Goal: Task Accomplishment & Management: Use online tool/utility

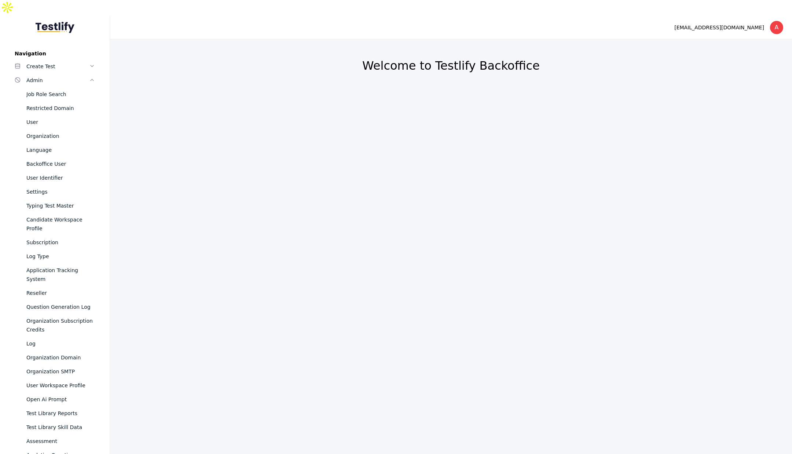
scroll to position [290, 0]
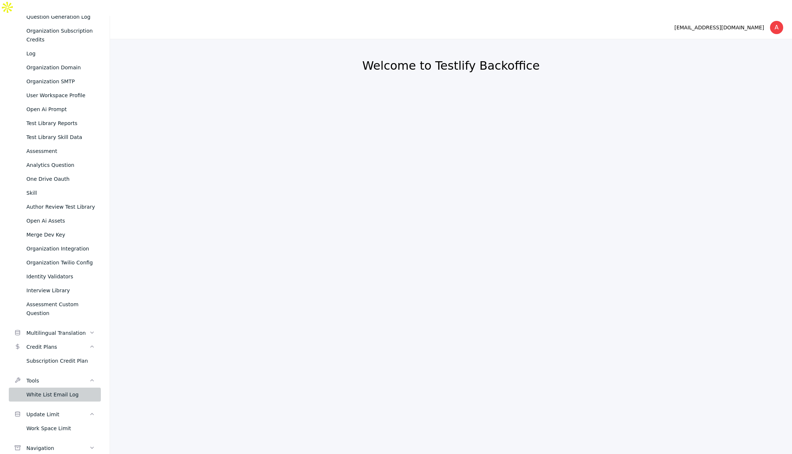
click at [49, 387] on link "White List Email Log" at bounding box center [55, 394] width 92 height 14
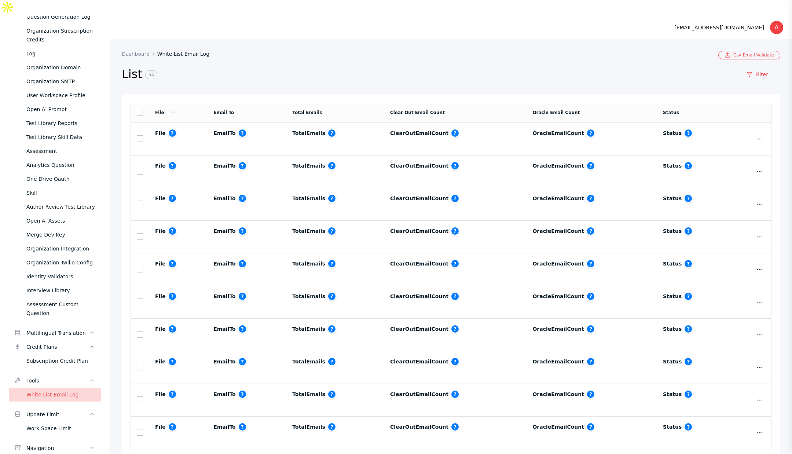
click at [180, 39] on section "Dashboard White List Email Log Csv Email Validate List 54 Filter File Email To …" at bounding box center [451, 260] width 682 height 443
click at [181, 39] on section "Dashboard White List Email Log Csv Email Validate List 54 Filter File Email To …" at bounding box center [451, 260] width 682 height 443
click at [183, 51] on link "White List Email Log" at bounding box center [186, 54] width 58 height 6
click at [742, 145] on link "Show" at bounding box center [742, 154] width 46 height 18
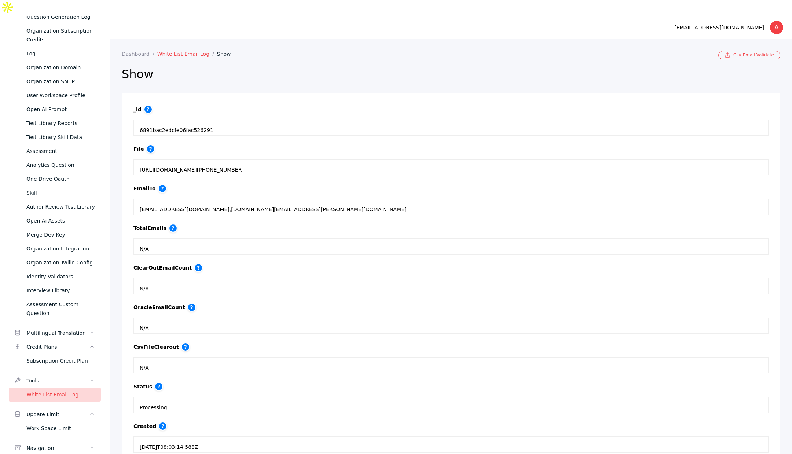
click at [173, 51] on link "White List Email Log" at bounding box center [187, 54] width 60 height 6
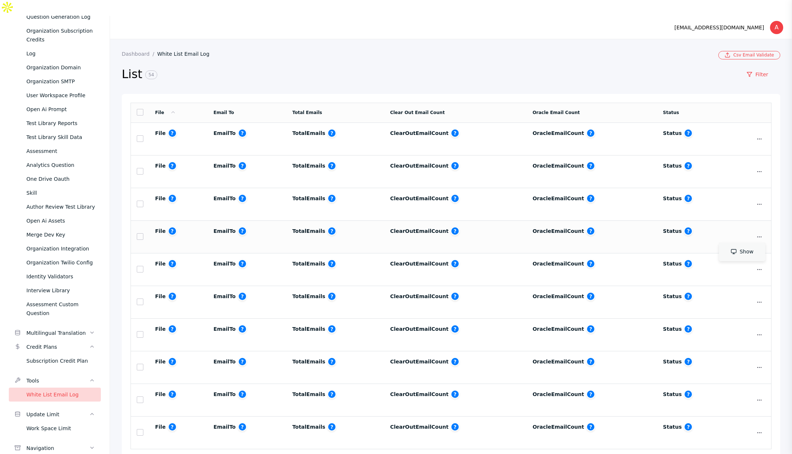
click at [736, 243] on link "Show" at bounding box center [742, 252] width 46 height 18
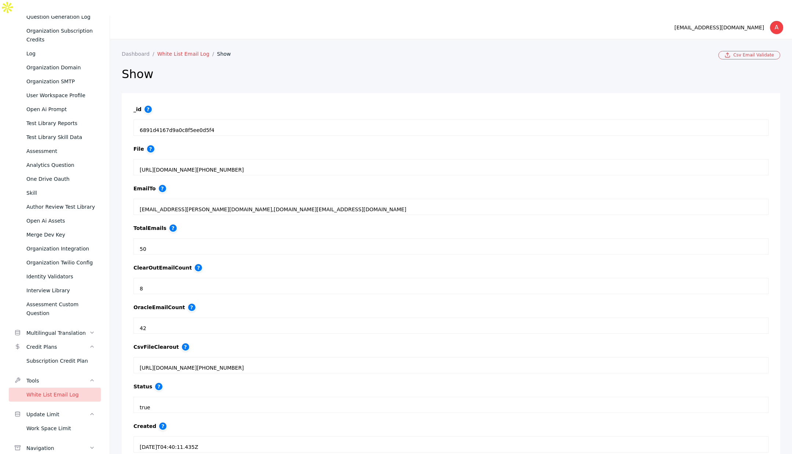
click at [192, 51] on link "White List Email Log" at bounding box center [187, 54] width 60 height 6
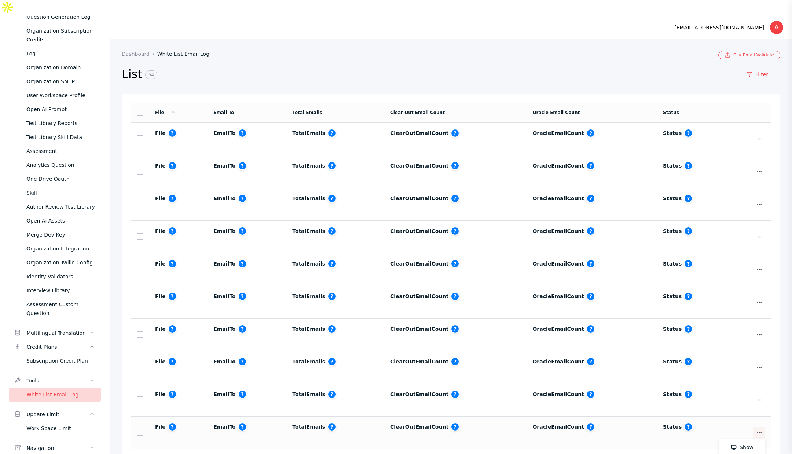
click at [756, 430] on icon at bounding box center [759, 433] width 6 height 6
click at [737, 438] on link "Show" at bounding box center [742, 447] width 46 height 18
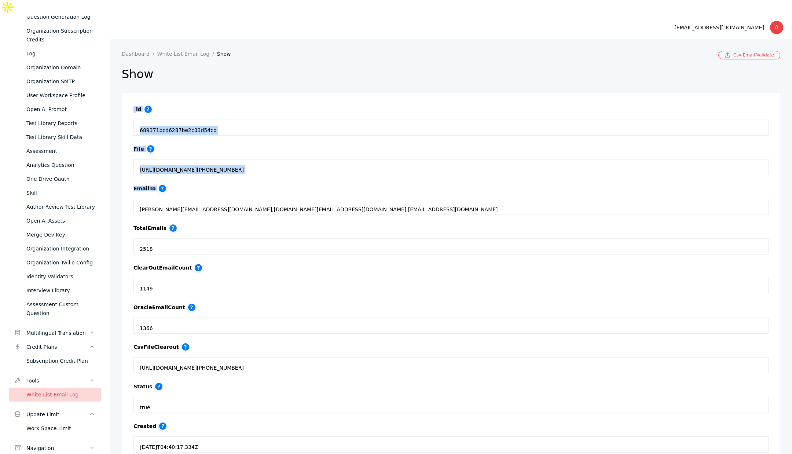
drag, startPoint x: 140, startPoint y: 195, endPoint x: 264, endPoint y: 54, distance: 187.0
click at [264, 54] on section "Dashboard White List Email Log Show Csv Email Validate Show _id ? 689371bcd6287…" at bounding box center [451, 281] width 682 height 485
click at [184, 51] on link "White List Email Log" at bounding box center [187, 54] width 60 height 6
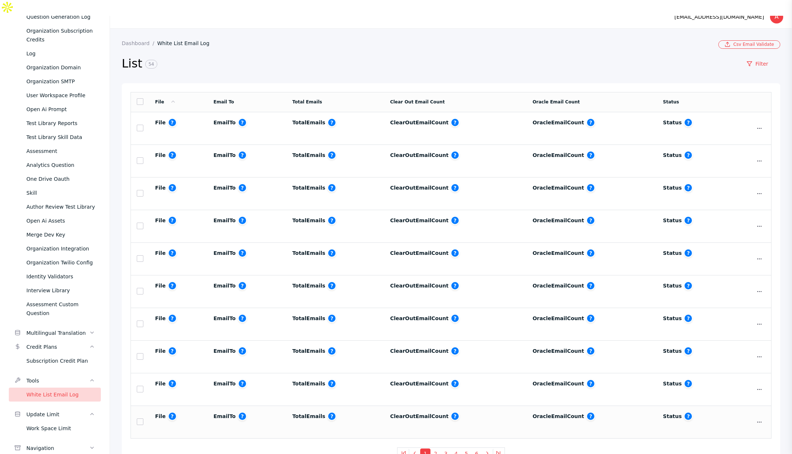
scroll to position [14, 0]
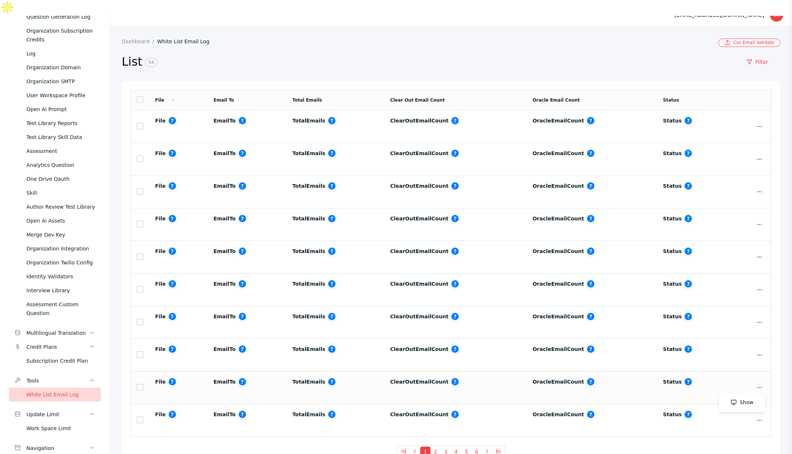
drag, startPoint x: 753, startPoint y: 370, endPoint x: 743, endPoint y: 378, distance: 12.8
click at [756, 385] on icon at bounding box center [759, 388] width 6 height 6
click at [734, 404] on td "Show" at bounding box center [750, 420] width 41 height 33
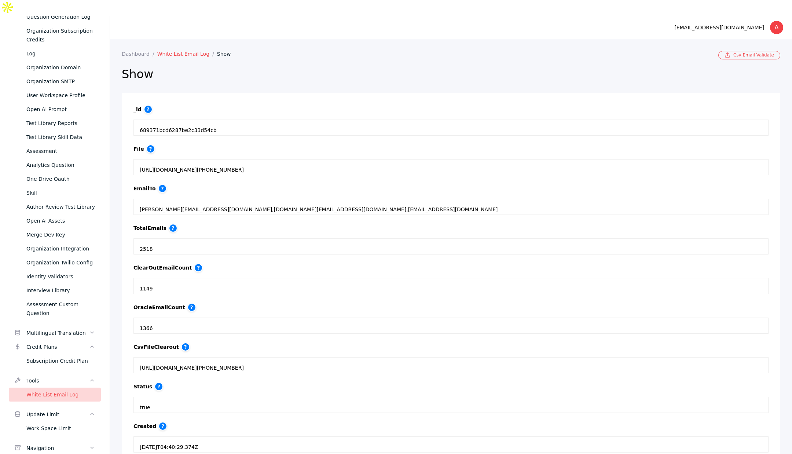
click at [186, 51] on link "White List Email Log" at bounding box center [187, 54] width 60 height 6
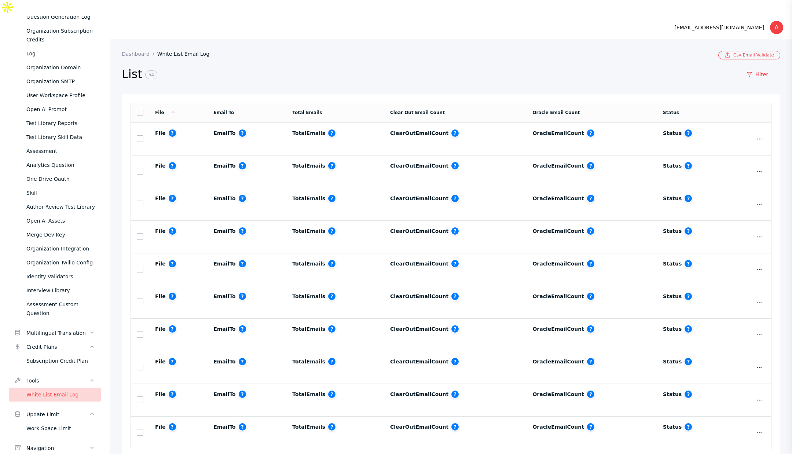
click at [739, 145] on link "Show" at bounding box center [742, 154] width 46 height 18
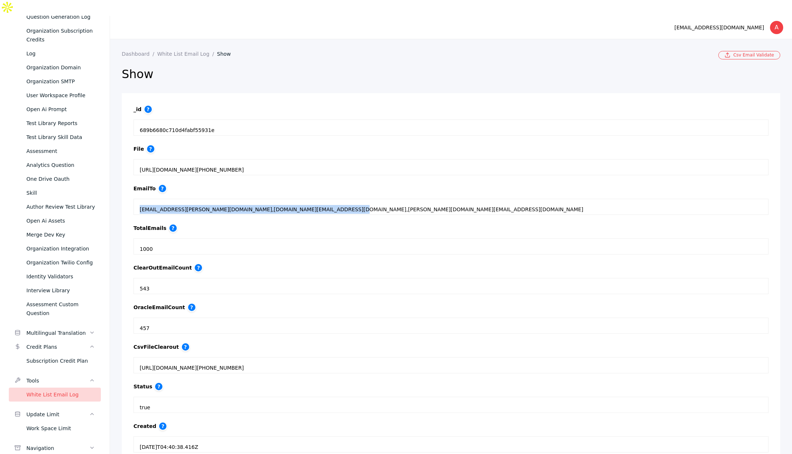
drag, startPoint x: 140, startPoint y: 194, endPoint x: 331, endPoint y: 195, distance: 191.7
click at [331, 199] on section "[EMAIL_ADDRESS][PERSON_NAME][DOMAIN_NAME],[DOMAIN_NAME][EMAIL_ADDRESS][DOMAIN_N…" at bounding box center [450, 207] width 635 height 16
copy div "[EMAIL_ADDRESS][PERSON_NAME][DOMAIN_NAME],[DOMAIN_NAME][EMAIL_ADDRESS][DOMAIN_N…"
click at [331, 105] on section "_id ? 689b6680c710d4fabf55931e" at bounding box center [450, 120] width 635 height 31
click at [177, 51] on link "White List Email Log" at bounding box center [187, 54] width 60 height 6
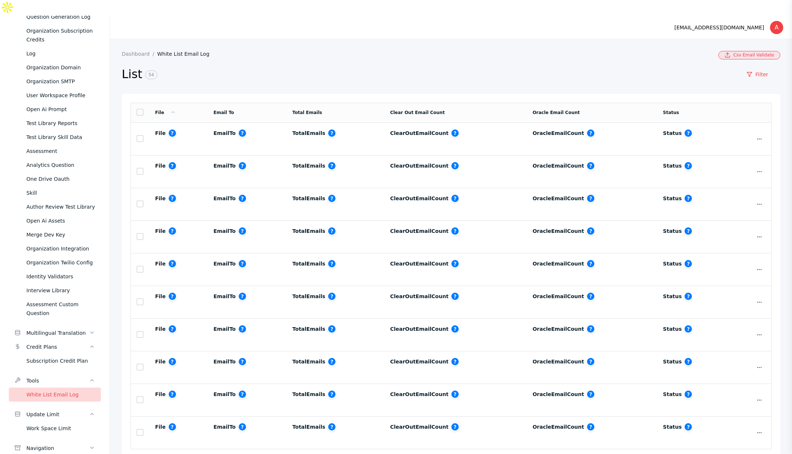
click at [755, 51] on link "Csv Email Validate" at bounding box center [749, 55] width 62 height 8
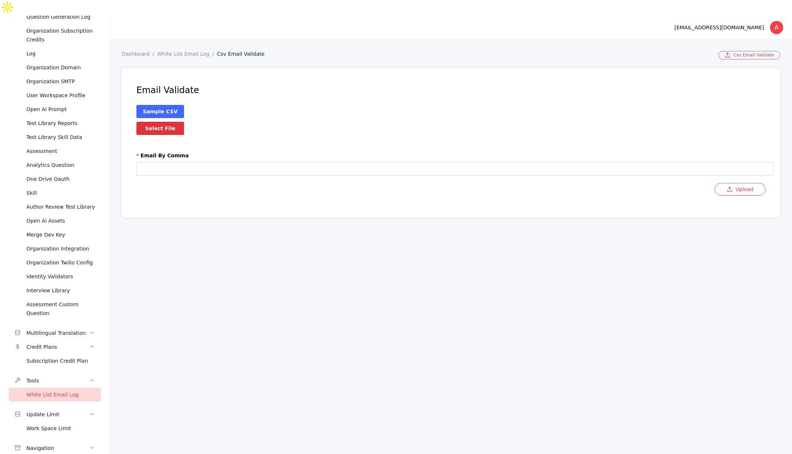
click at [161, 122] on label "Select File" at bounding box center [160, 128] width 48 height 13
click at [0, 0] on input "Select File" at bounding box center [0, 0] width 0 height 0
click at [181, 162] on input "text" at bounding box center [454, 169] width 637 height 14
paste input "**********"
type input "**********"
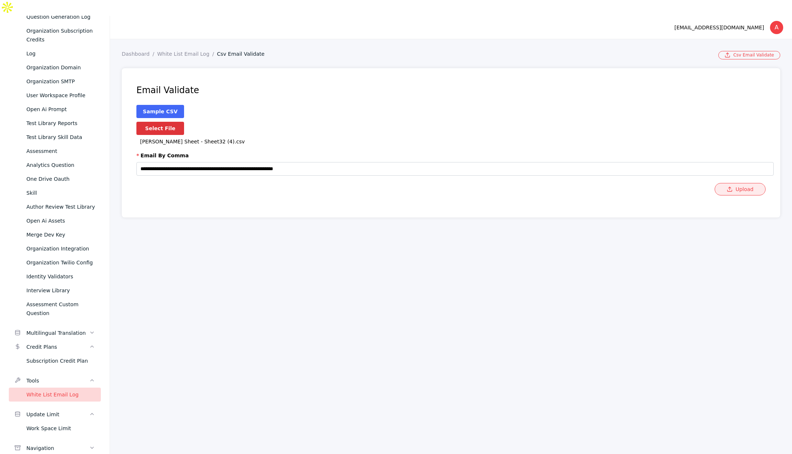
click at [751, 183] on button "Upload" at bounding box center [739, 189] width 51 height 12
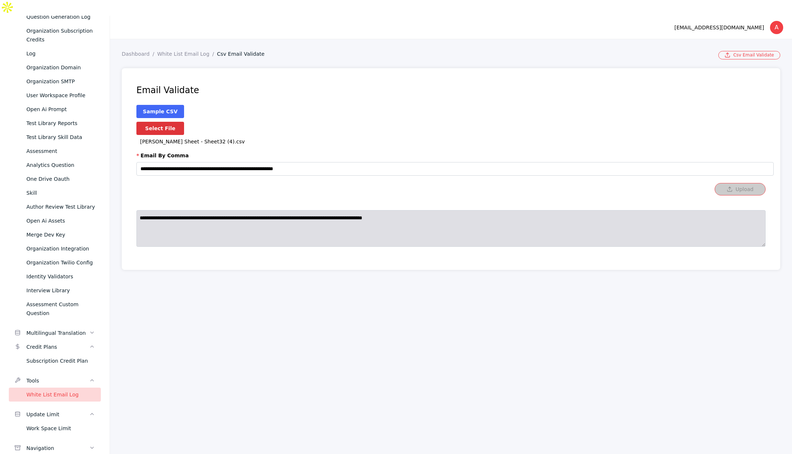
click at [177, 39] on section "**********" at bounding box center [451, 160] width 682 height 242
click at [179, 51] on link "White List Email Log" at bounding box center [187, 54] width 60 height 6
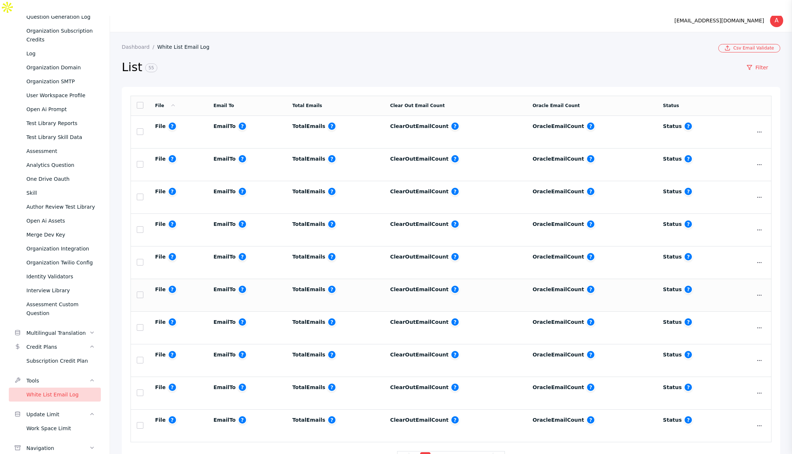
scroll to position [14, 0]
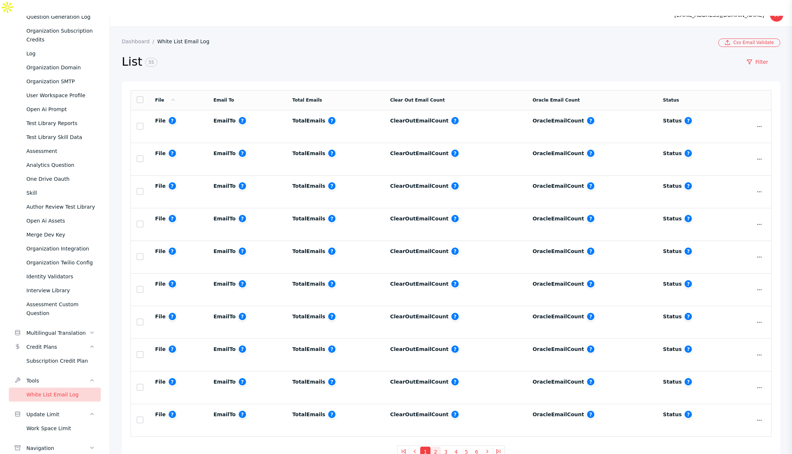
click at [433, 446] on button "2" at bounding box center [435, 451] width 10 height 10
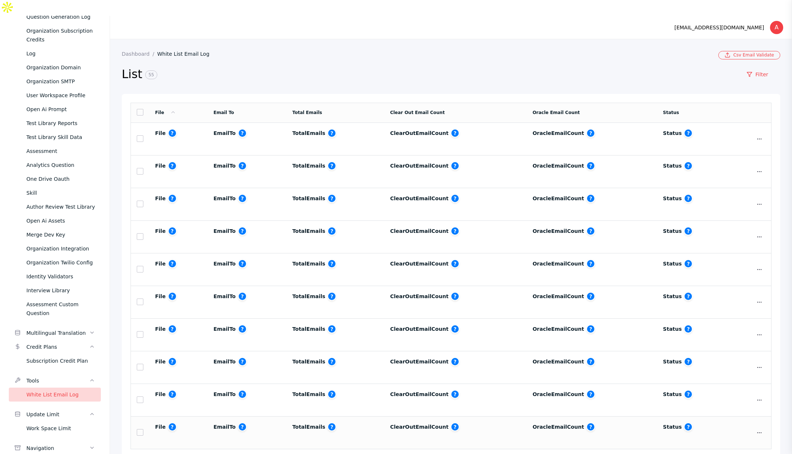
scroll to position [14, 0]
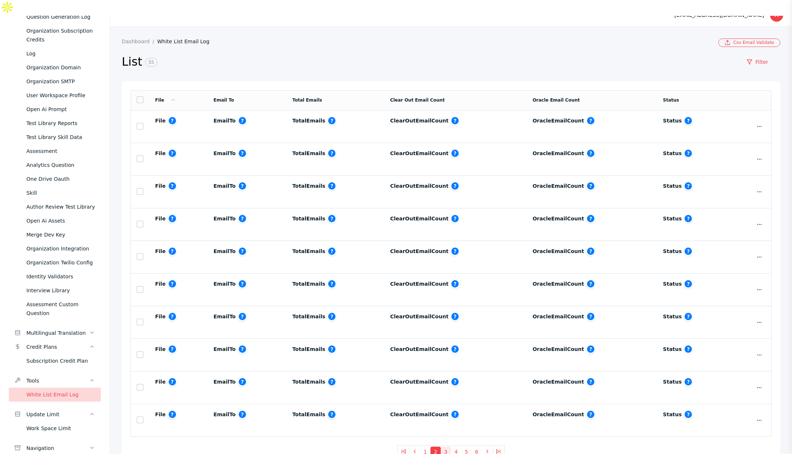
click at [443, 446] on button "3" at bounding box center [446, 451] width 10 height 10
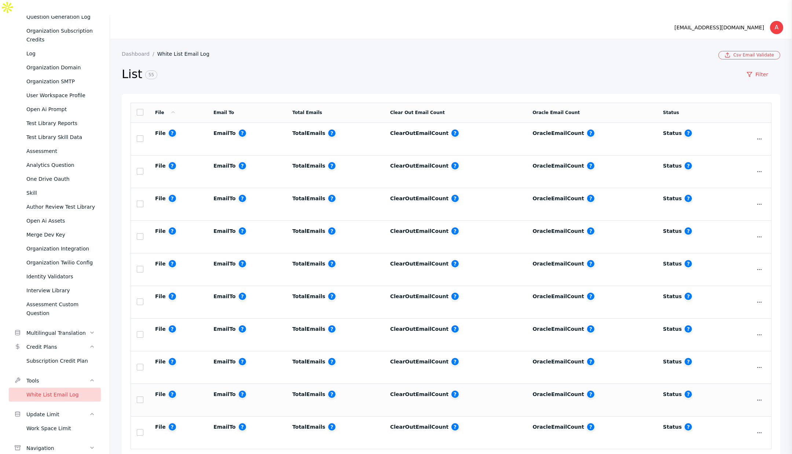
scroll to position [14, 0]
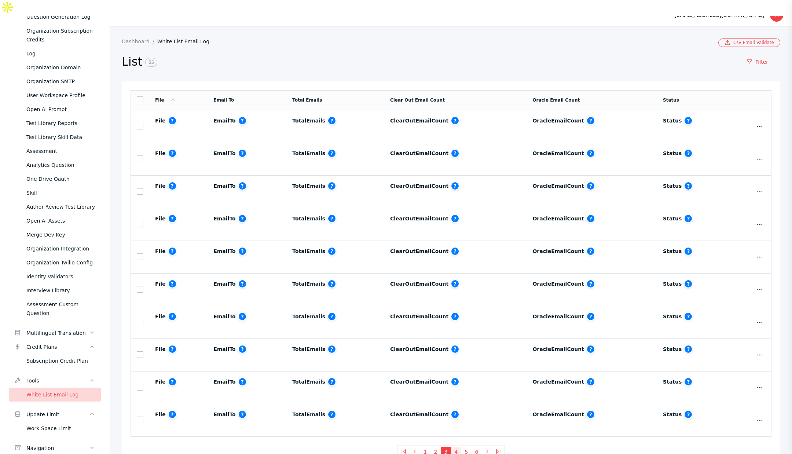
click at [451, 446] on button "4" at bounding box center [456, 451] width 10 height 10
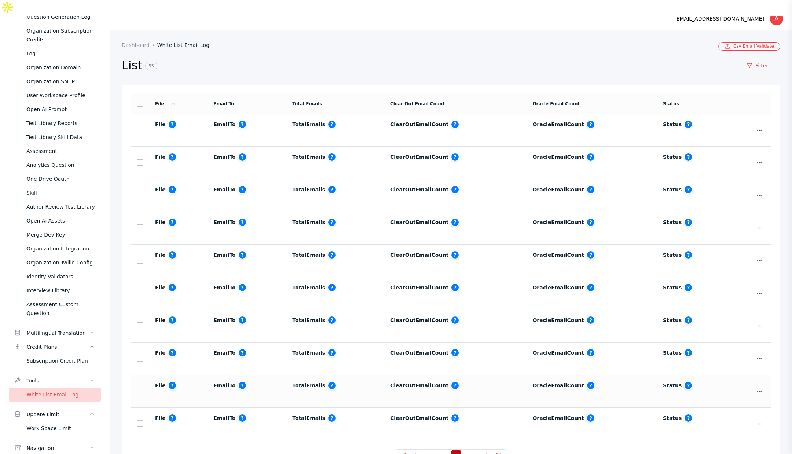
scroll to position [14, 0]
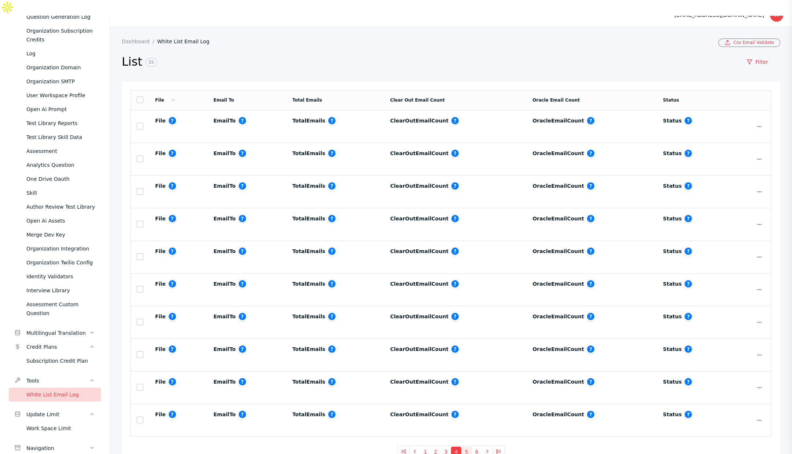
click at [462, 446] on button "5" at bounding box center [466, 451] width 10 height 10
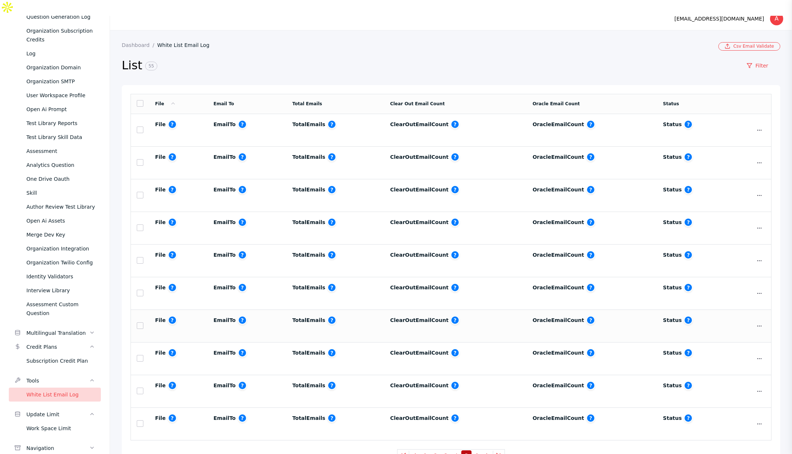
scroll to position [14, 0]
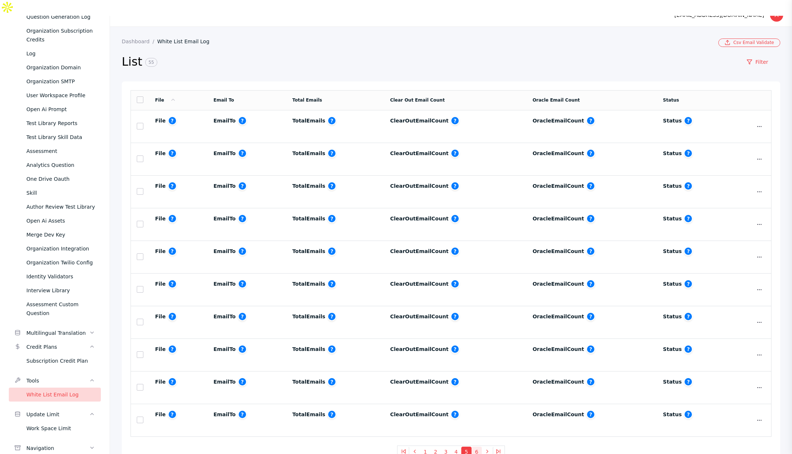
click at [472, 446] on button "6" at bounding box center [476, 451] width 10 height 10
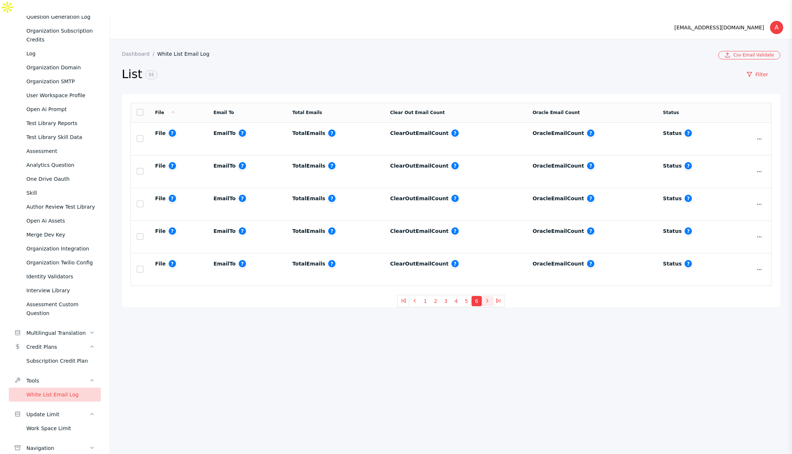
click at [486, 298] on icon at bounding box center [487, 301] width 6 height 6
click at [468, 296] on button "5" at bounding box center [466, 301] width 10 height 10
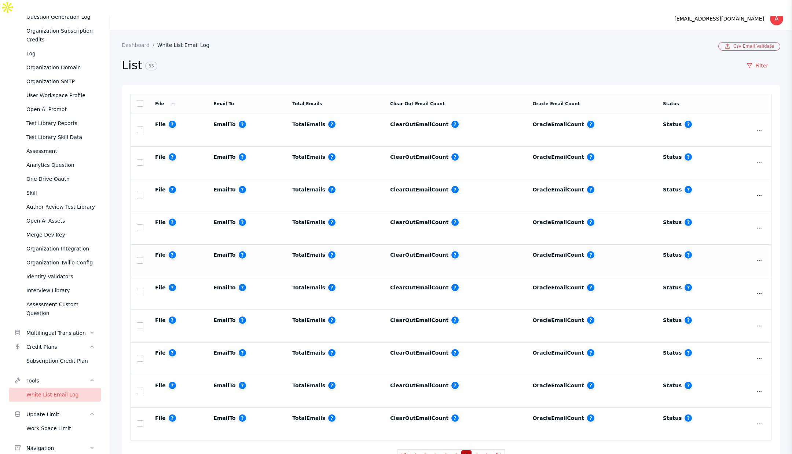
scroll to position [14, 0]
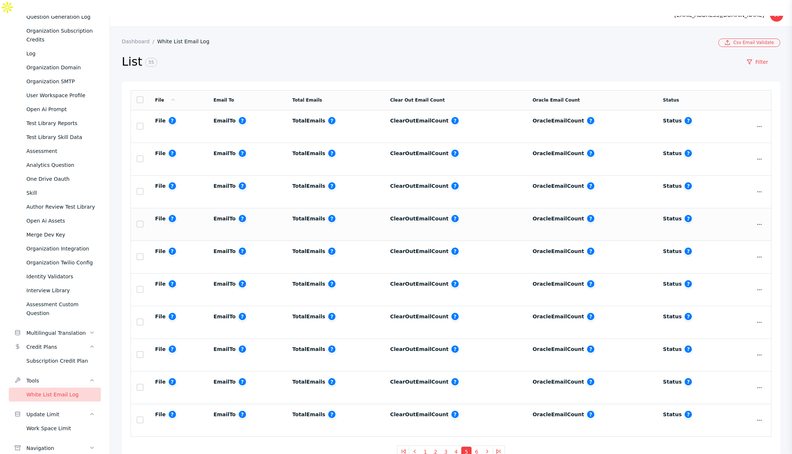
click at [684, 214] on span "?" at bounding box center [688, 218] width 9 height 9
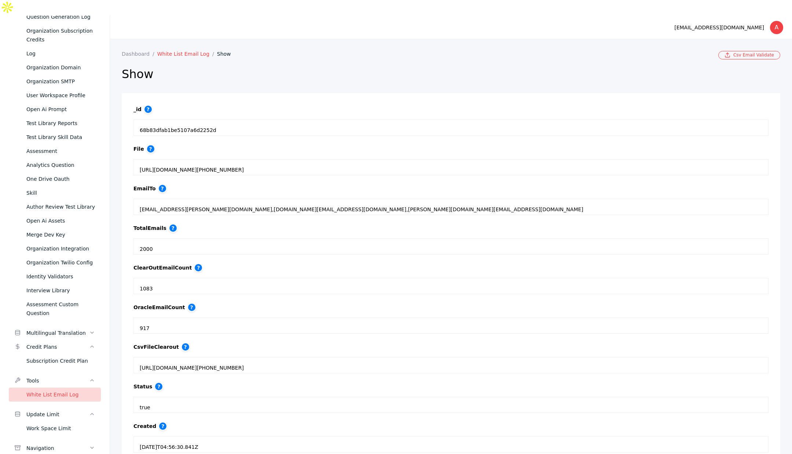
click at [166, 51] on link "White List Email Log" at bounding box center [187, 54] width 60 height 6
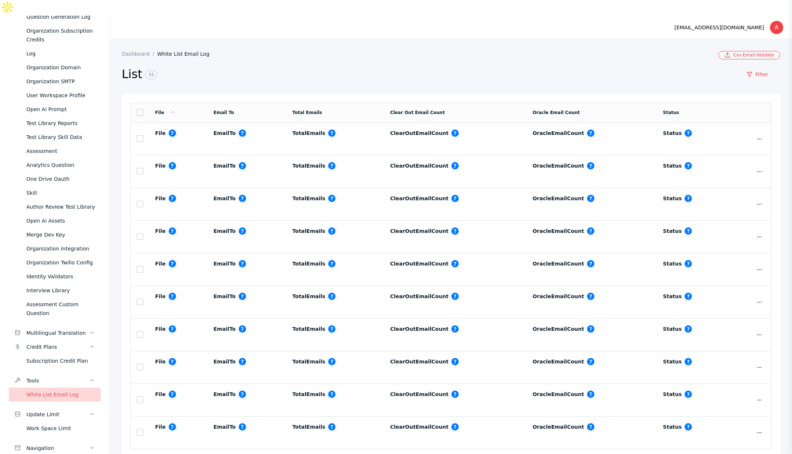
drag, startPoint x: 646, startPoint y: 242, endPoint x: 648, endPoint y: 253, distance: 10.8
click at [646, 253] on td "oracleEmailCount ?" at bounding box center [591, 269] width 131 height 33
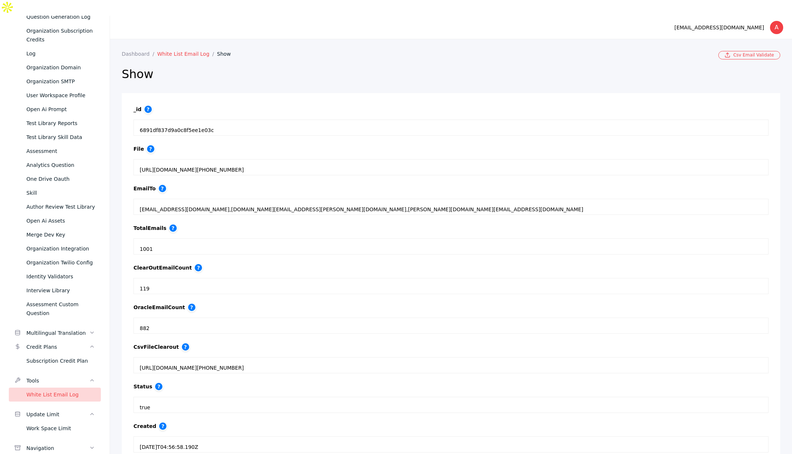
click at [182, 51] on link "White List Email Log" at bounding box center [187, 54] width 60 height 6
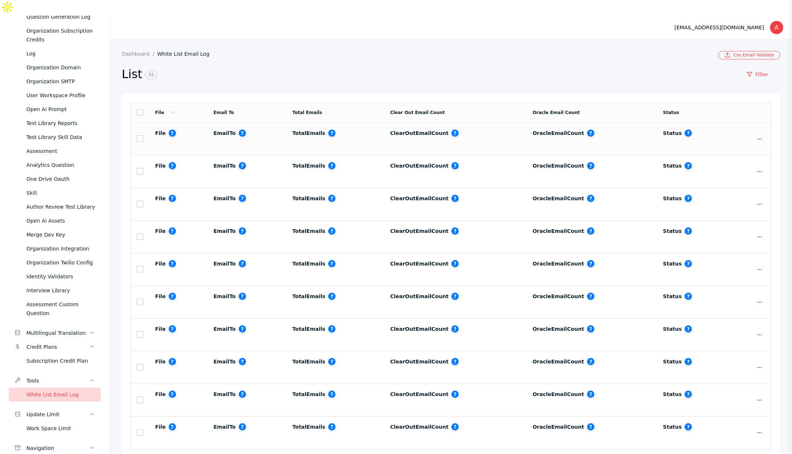
click at [684, 129] on span "?" at bounding box center [688, 133] width 9 height 9
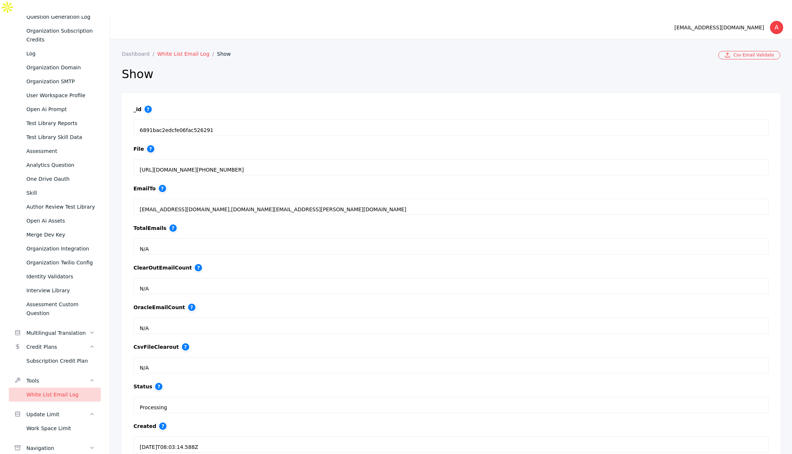
click at [197, 51] on link "White List Email Log" at bounding box center [187, 54] width 60 height 6
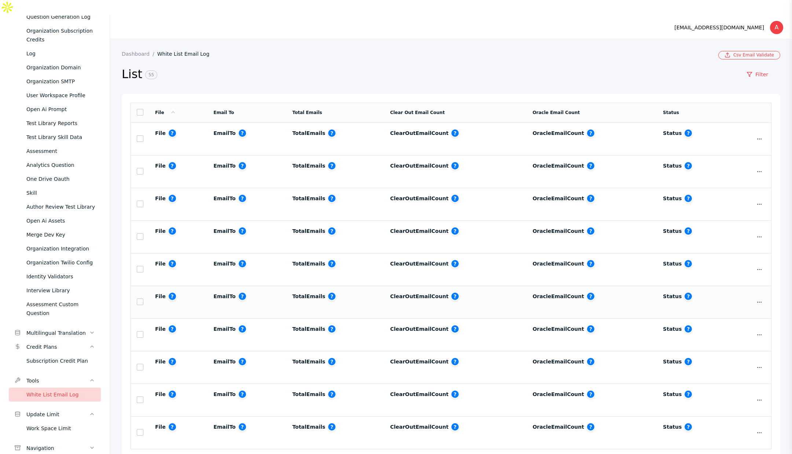
scroll to position [14, 0]
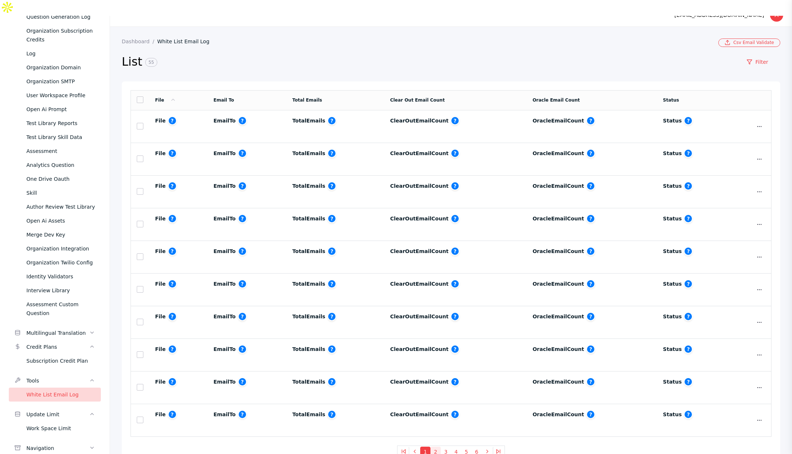
click at [433, 446] on button "2" at bounding box center [435, 451] width 10 height 10
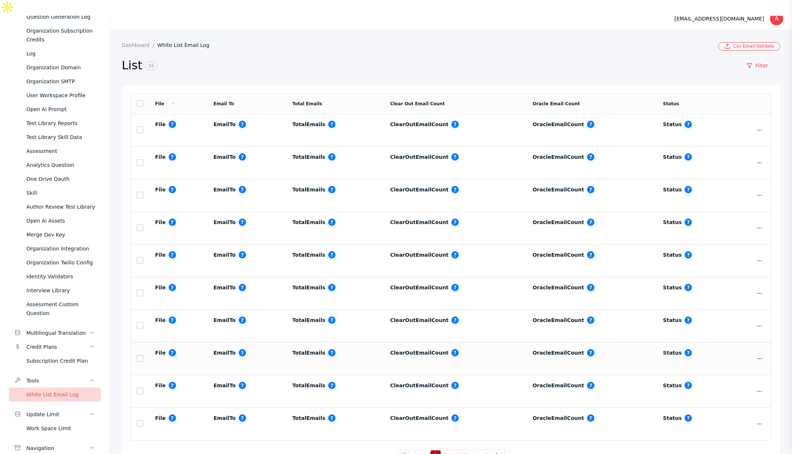
scroll to position [14, 0]
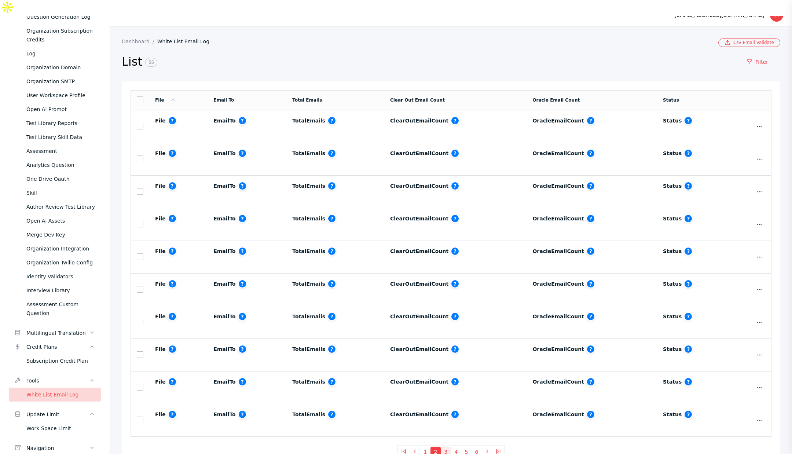
click at [441, 446] on button "3" at bounding box center [446, 451] width 10 height 10
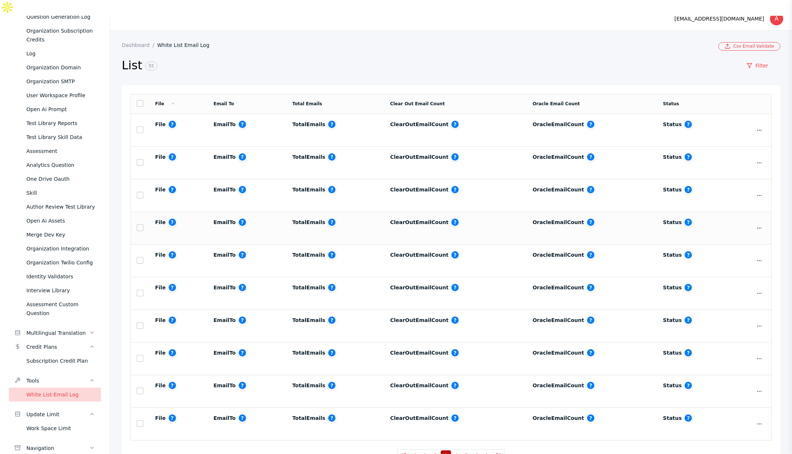
scroll to position [14, 0]
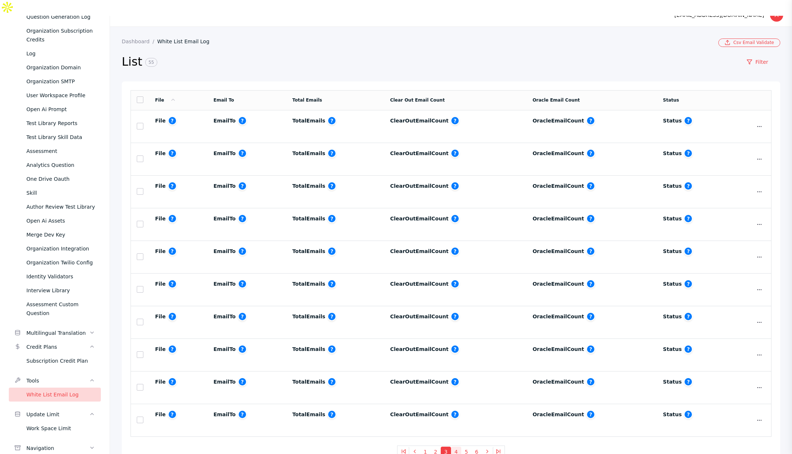
click at [453, 446] on button "4" at bounding box center [456, 451] width 10 height 10
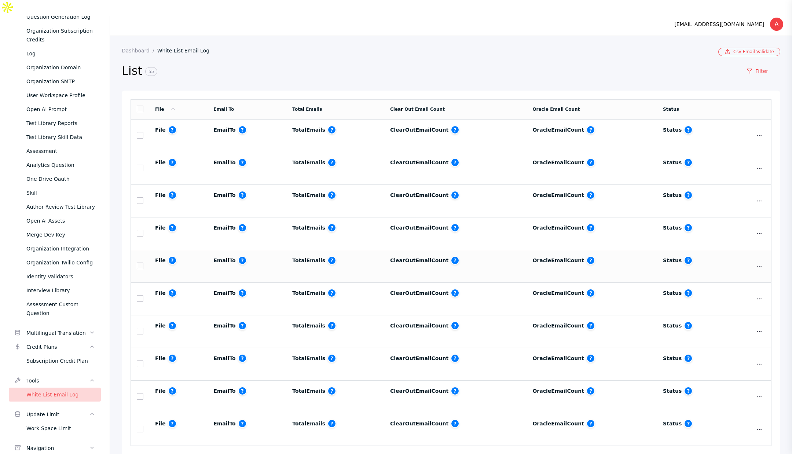
scroll to position [14, 0]
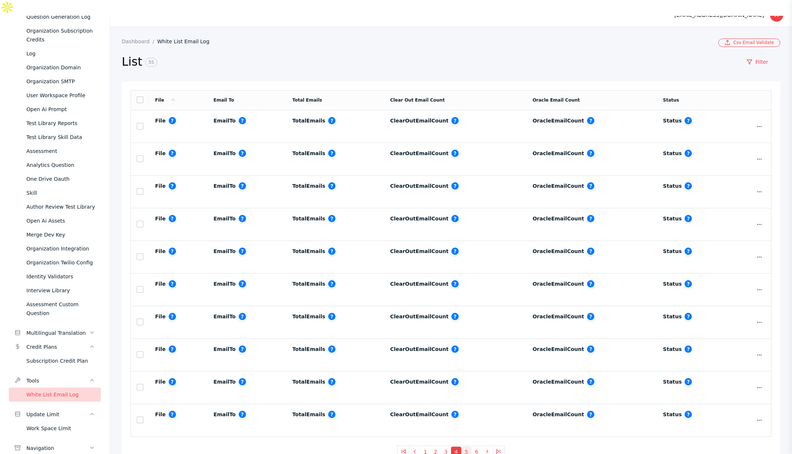
click at [466, 446] on button "5" at bounding box center [466, 451] width 10 height 10
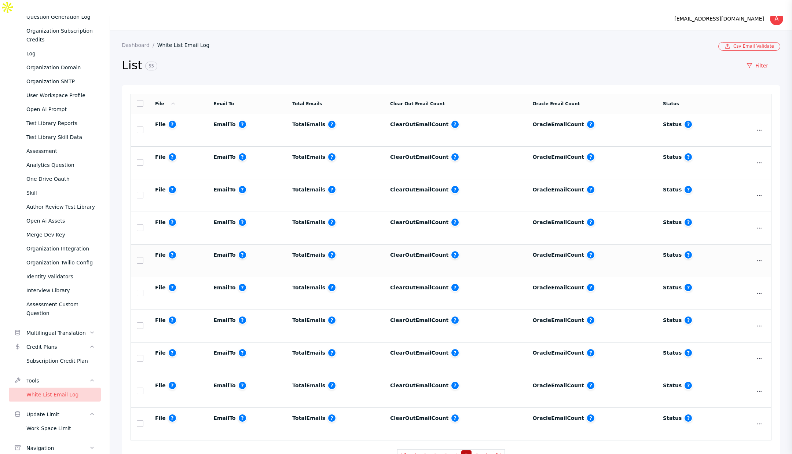
scroll to position [14, 0]
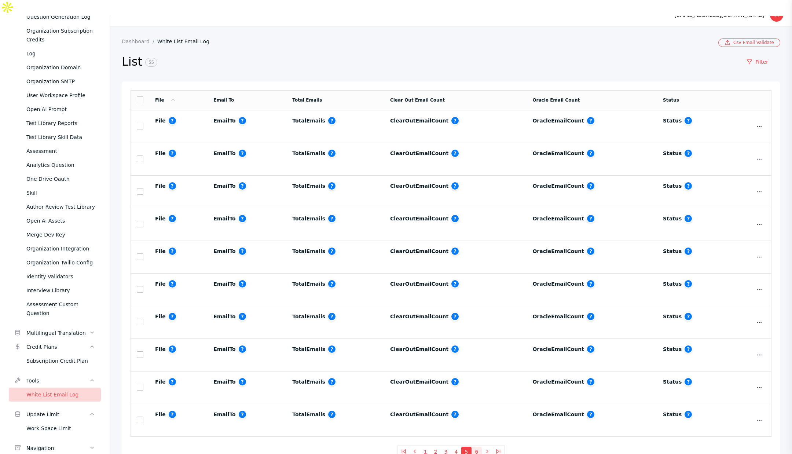
click at [471, 446] on button "6" at bounding box center [476, 451] width 10 height 10
